Goal: Transaction & Acquisition: Purchase product/service

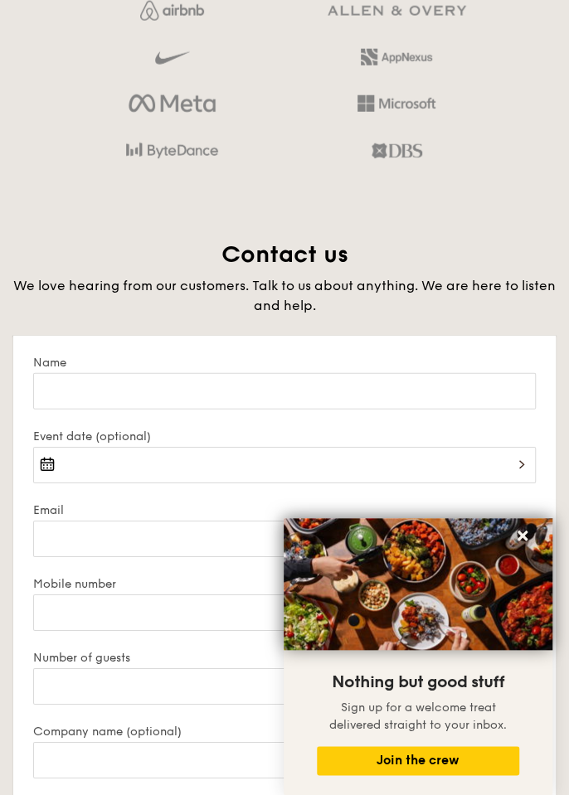
scroll to position [3304, 0]
